Goal: Task Accomplishment & Management: Use online tool/utility

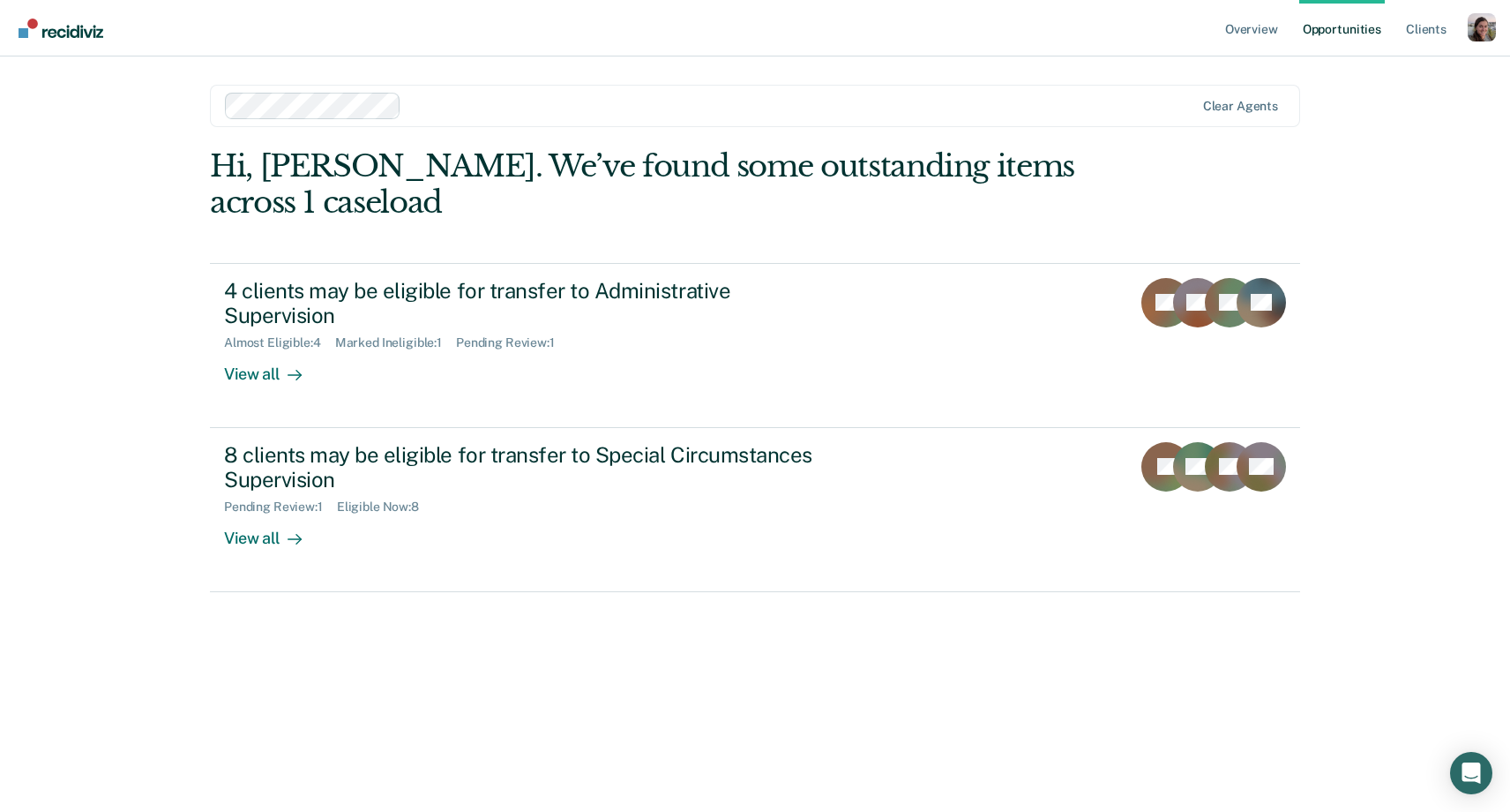
click at [1479, 35] on div "Profile dropdown button" at bounding box center [1482, 27] width 28 height 28
click at [1351, 73] on link "Profile" at bounding box center [1411, 71] width 142 height 15
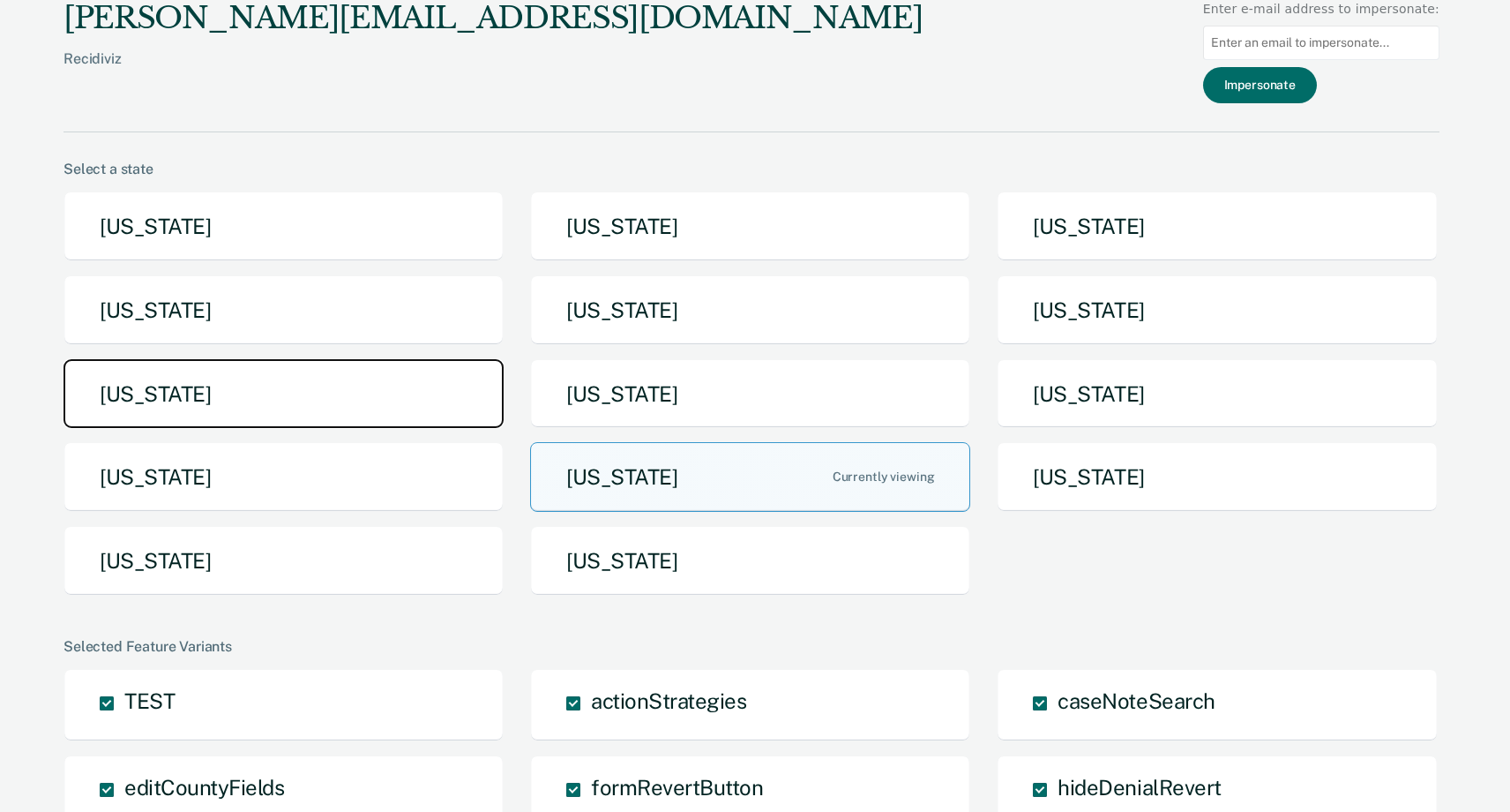
click at [325, 390] on button "[US_STATE]" at bounding box center [283, 393] width 440 height 70
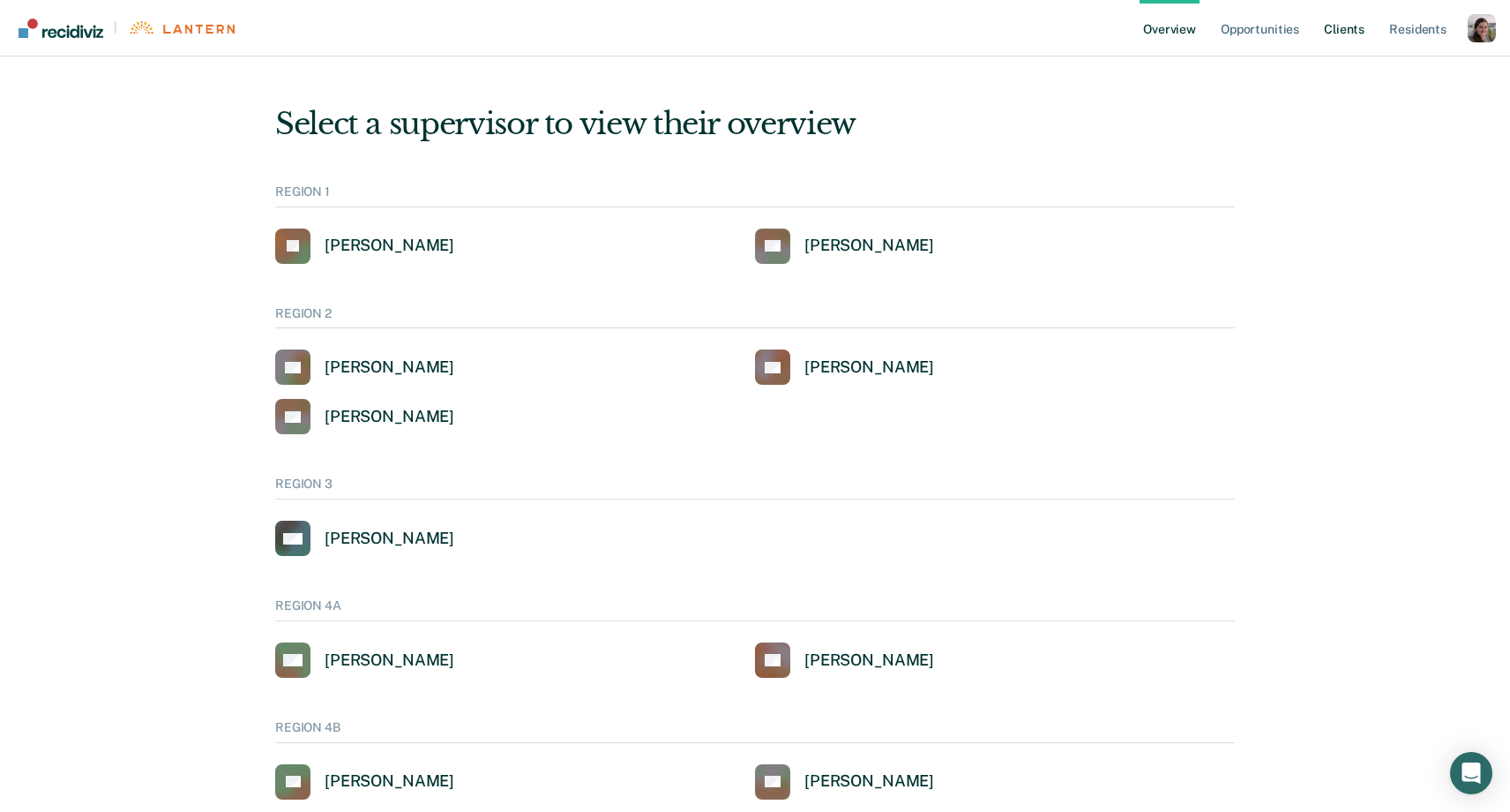
click at [1339, 34] on link "Client s" at bounding box center [1344, 28] width 47 height 57
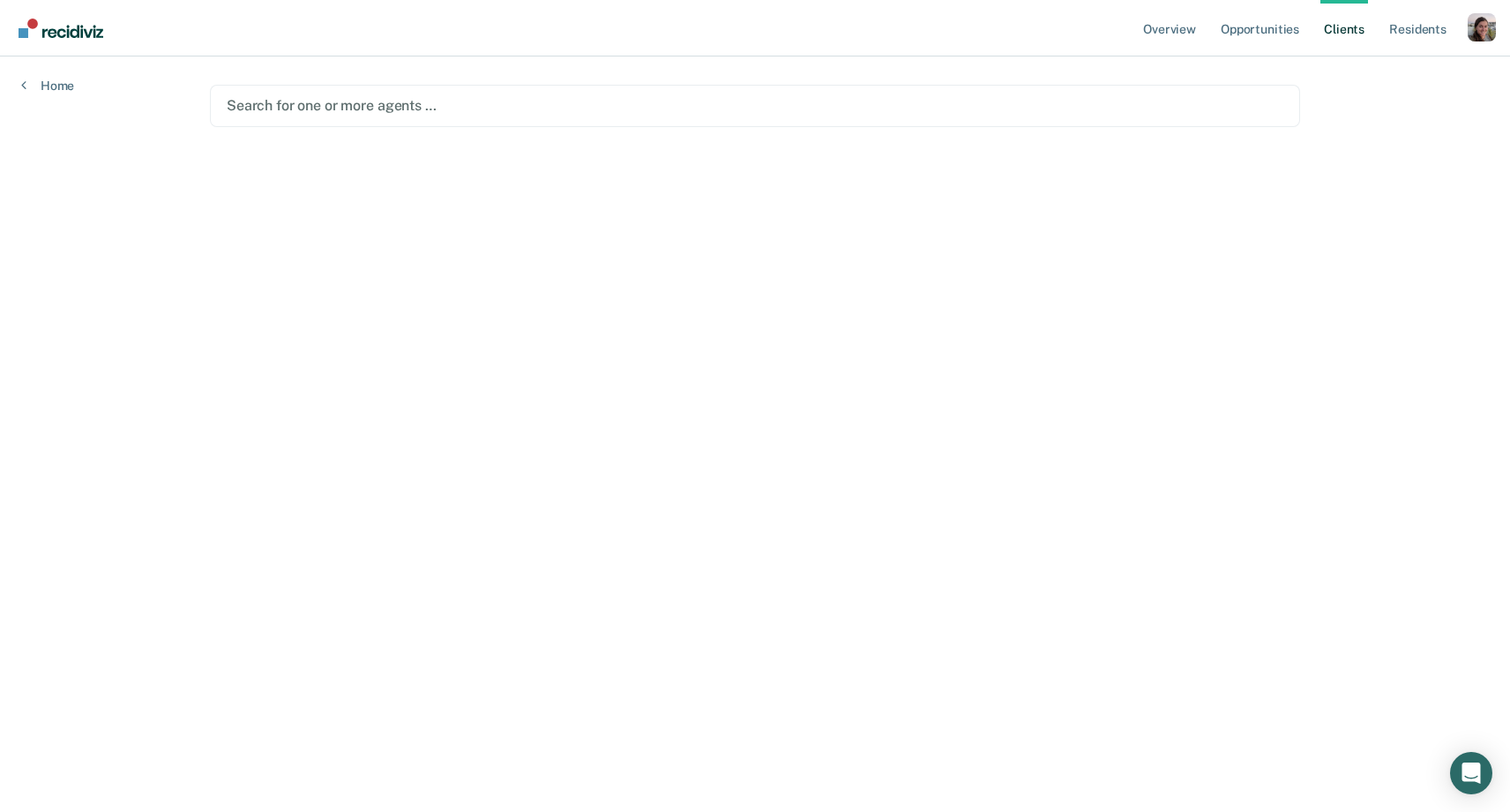
click at [455, 110] on div at bounding box center [755, 106] width 1057 height 20
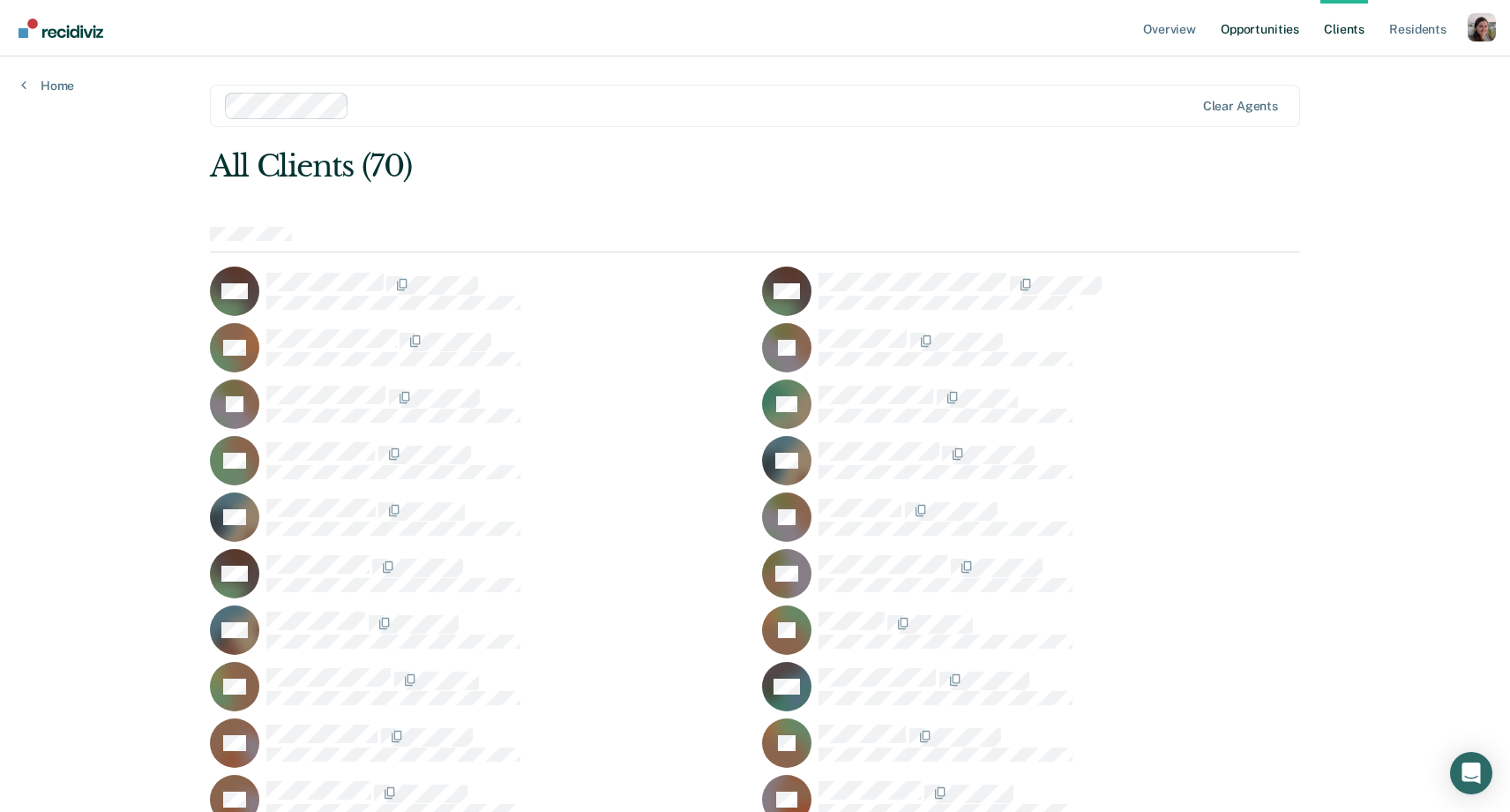
click at [1277, 23] on link "Opportunities" at bounding box center [1260, 28] width 85 height 57
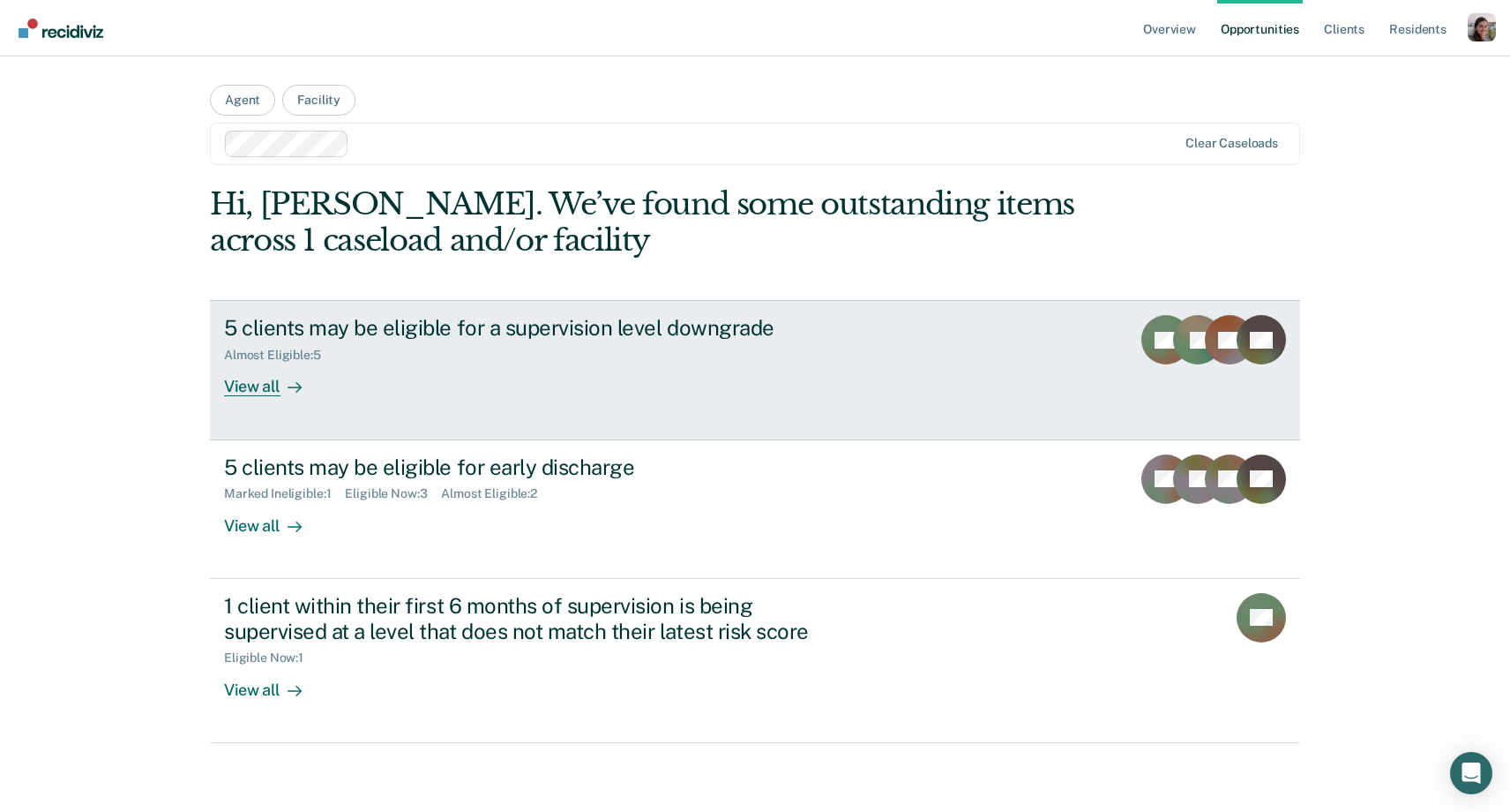
click at [277, 386] on div "View all" at bounding box center [273, 380] width 98 height 34
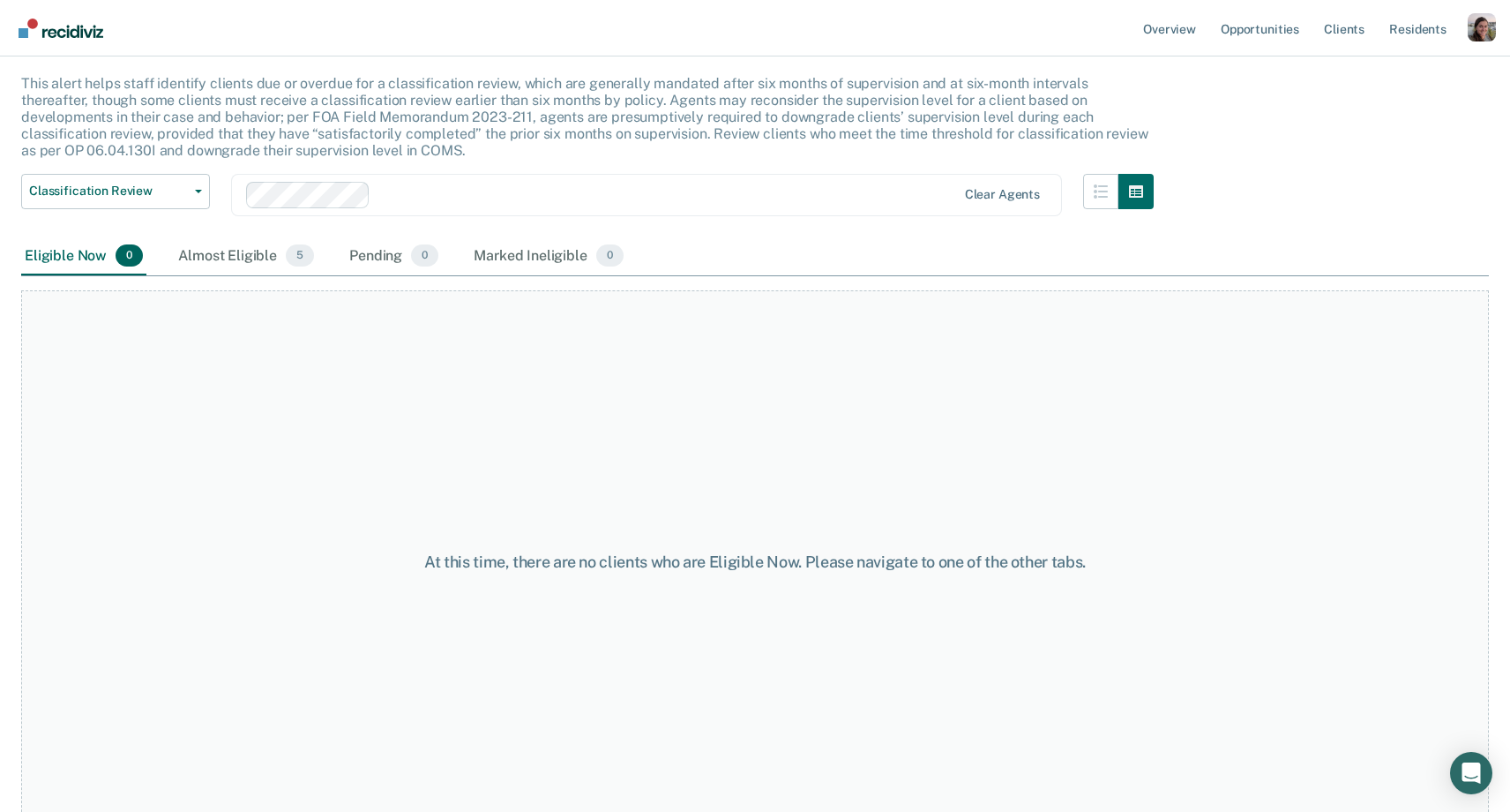
scroll to position [110, 0]
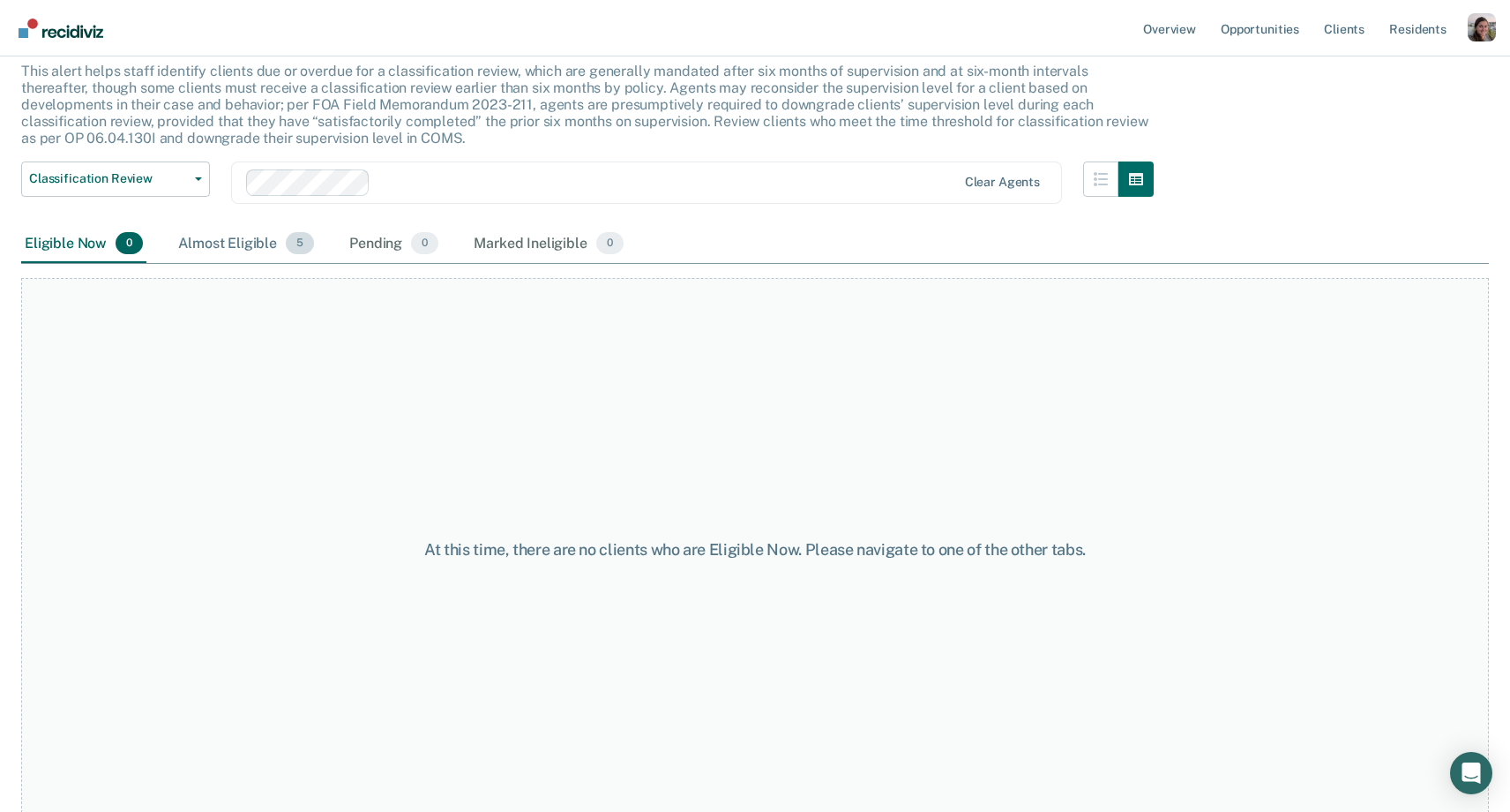
click at [250, 248] on div "Almost Eligible 5" at bounding box center [246, 244] width 143 height 39
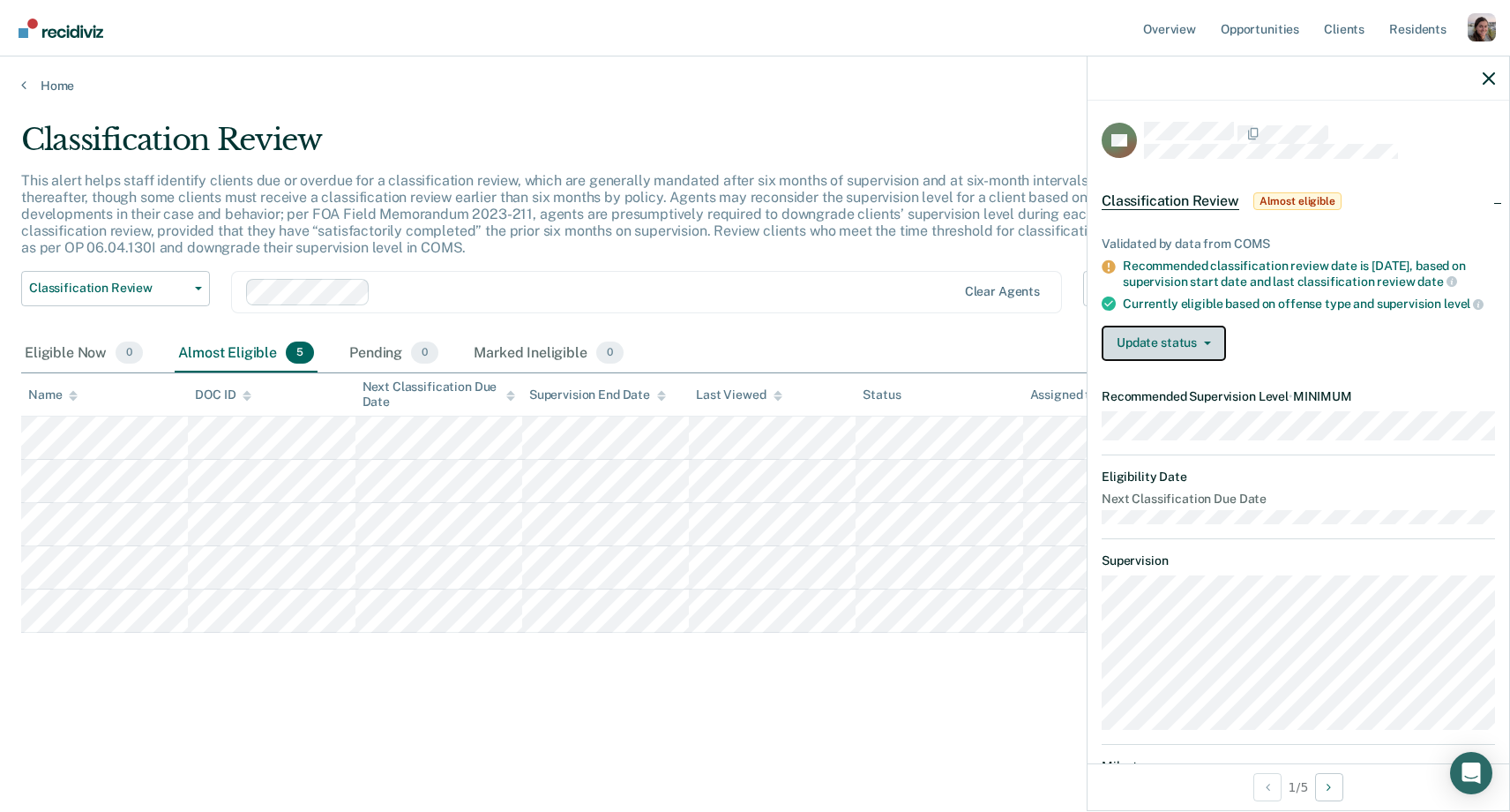
click at [1201, 342] on span "button" at bounding box center [1204, 343] width 14 height 4
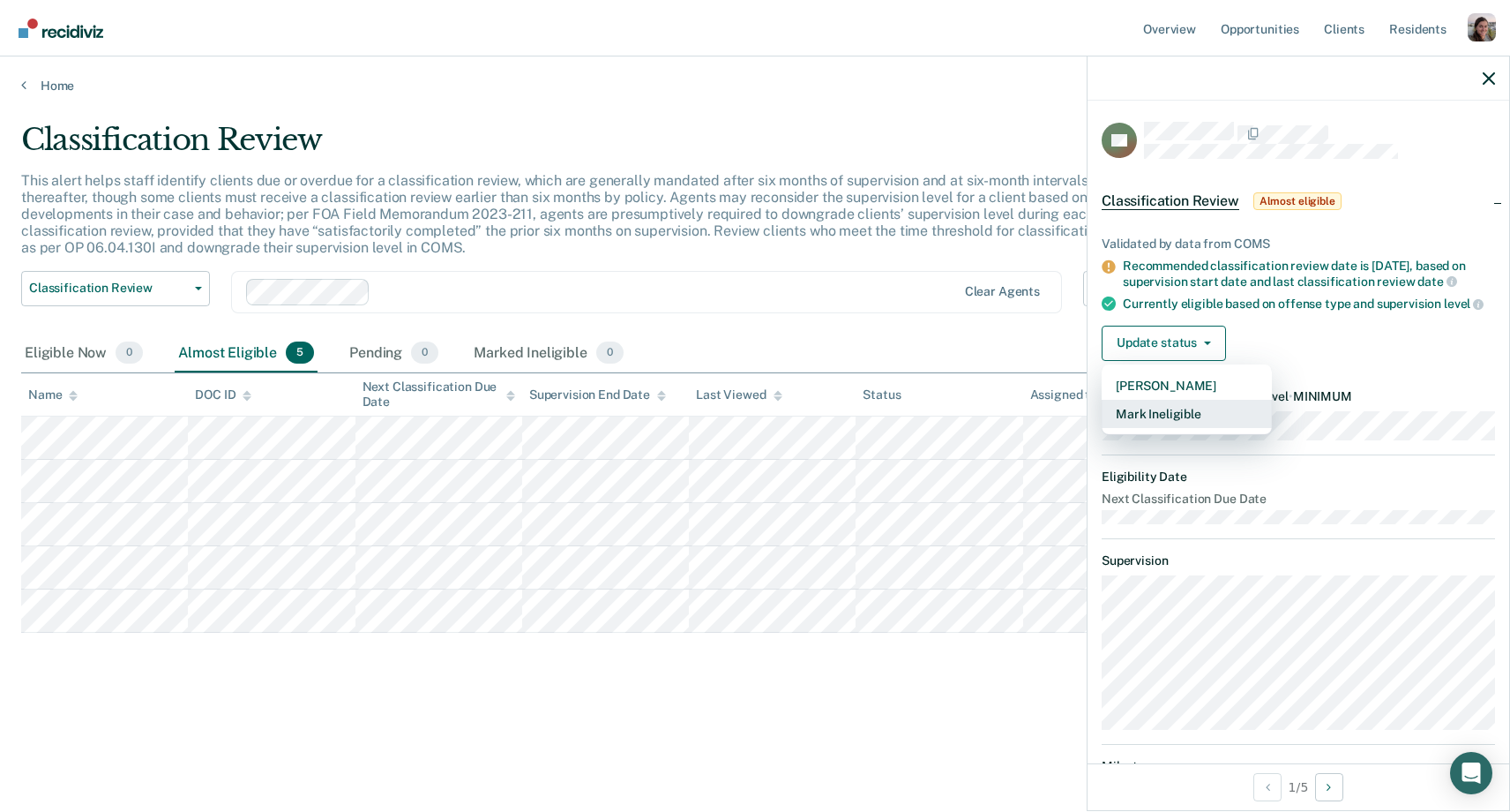
click at [1195, 411] on button "Mark Ineligible" at bounding box center [1186, 414] width 170 height 28
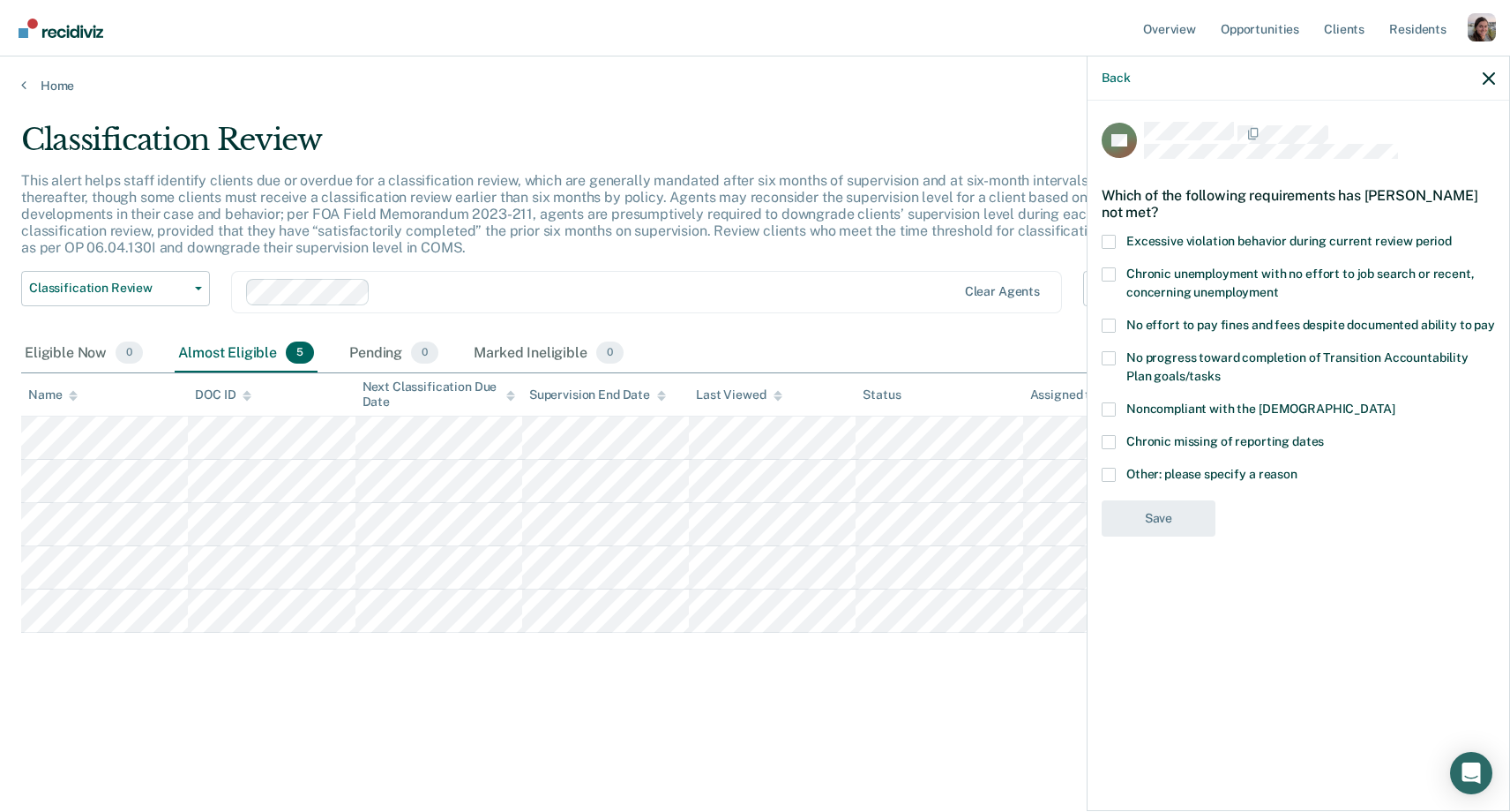
click at [1109, 474] on span at bounding box center [1108, 474] width 14 height 14
click at [1297, 468] on input "Other: please specify a reason" at bounding box center [1297, 468] width 0 height 0
